Goal: Find specific page/section: Find specific page/section

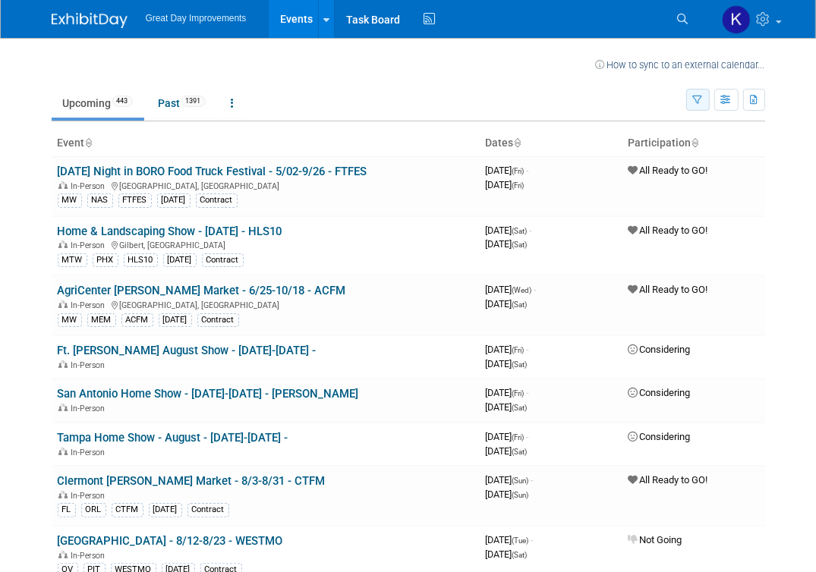
click at [695, 98] on icon "button" at bounding box center [698, 101] width 10 height 10
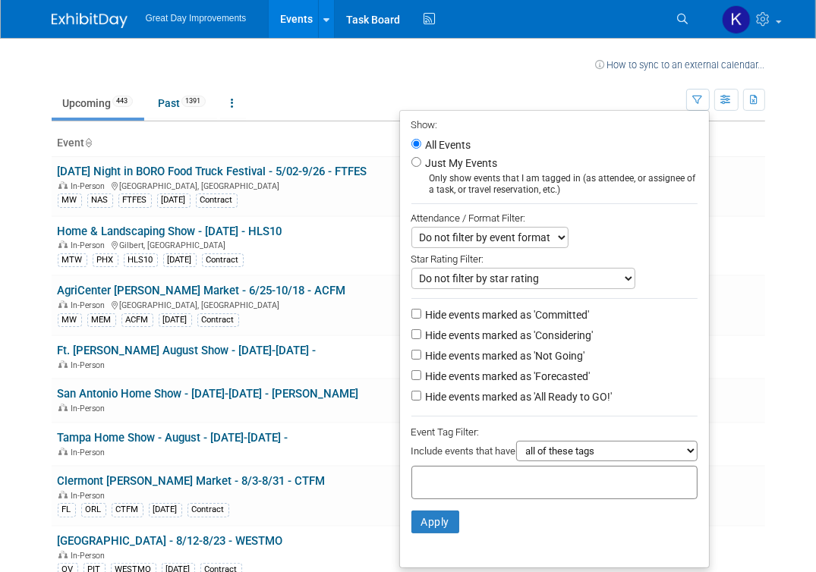
click at [416, 469] on div at bounding box center [554, 482] width 286 height 33
click at [424, 475] on input "text" at bounding box center [478, 480] width 121 height 15
type input "gc"
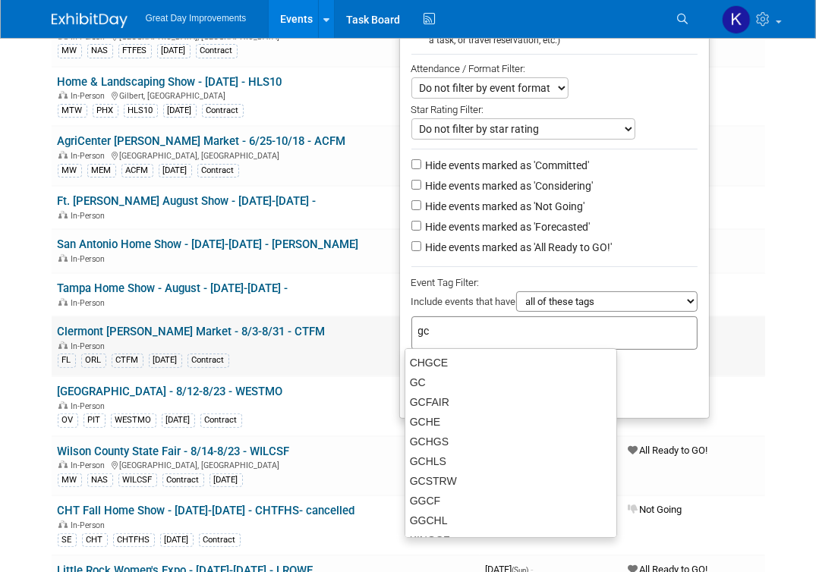
scroll to position [152, 0]
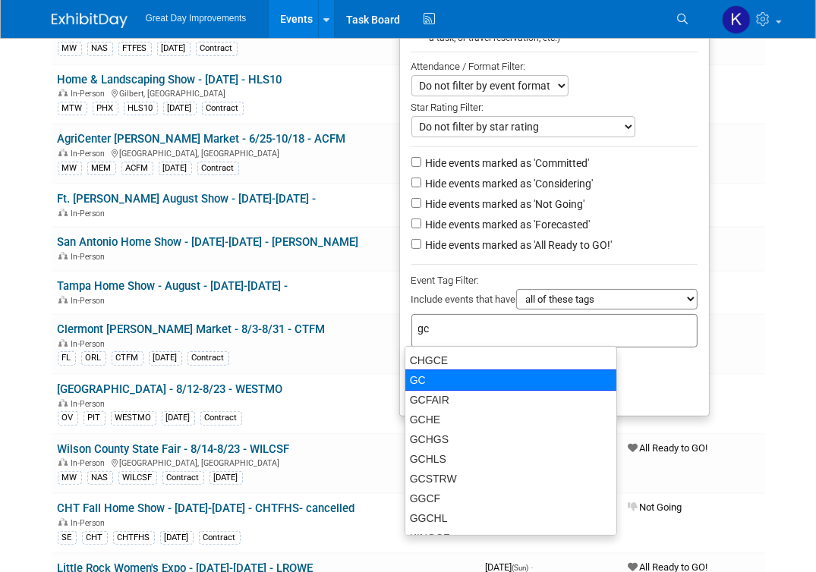
click at [420, 374] on div "GC" at bounding box center [511, 380] width 213 height 21
type input "GC"
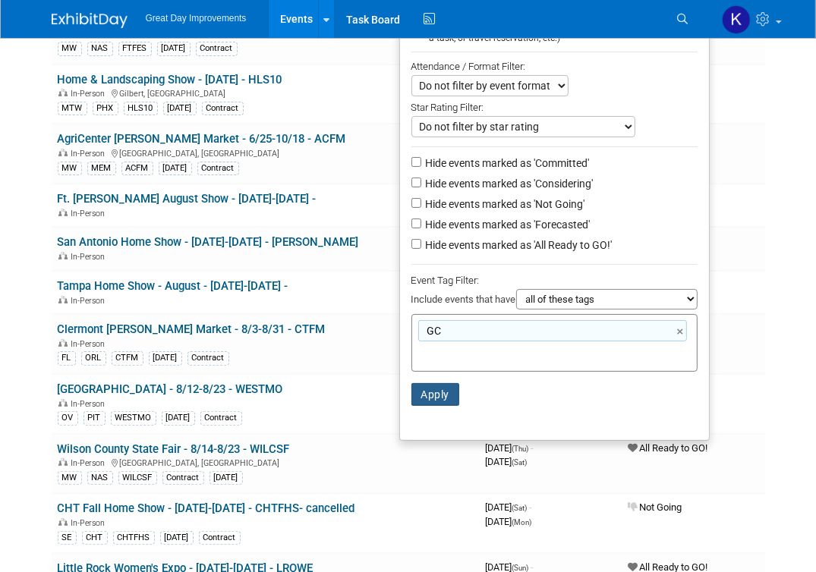
click at [438, 399] on button "Apply" at bounding box center [435, 394] width 49 height 23
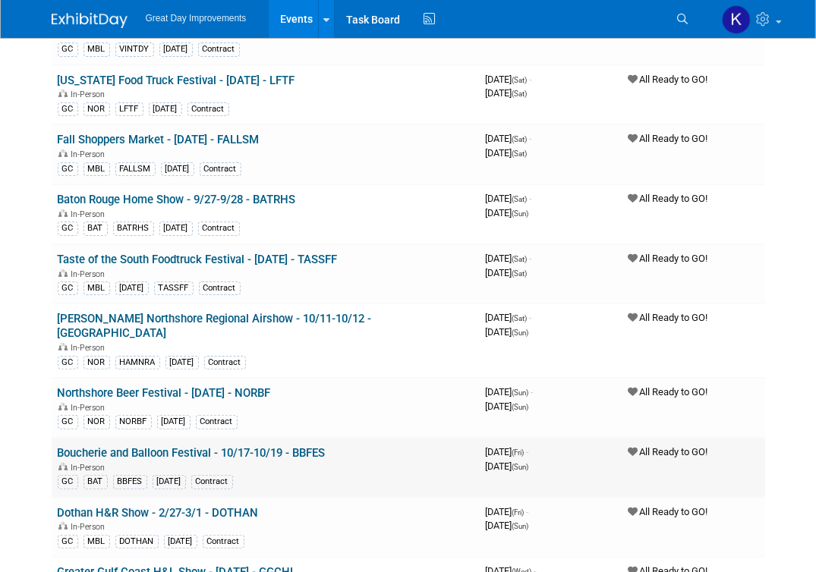
scroll to position [152, 0]
